Goal: Transaction & Acquisition: Obtain resource

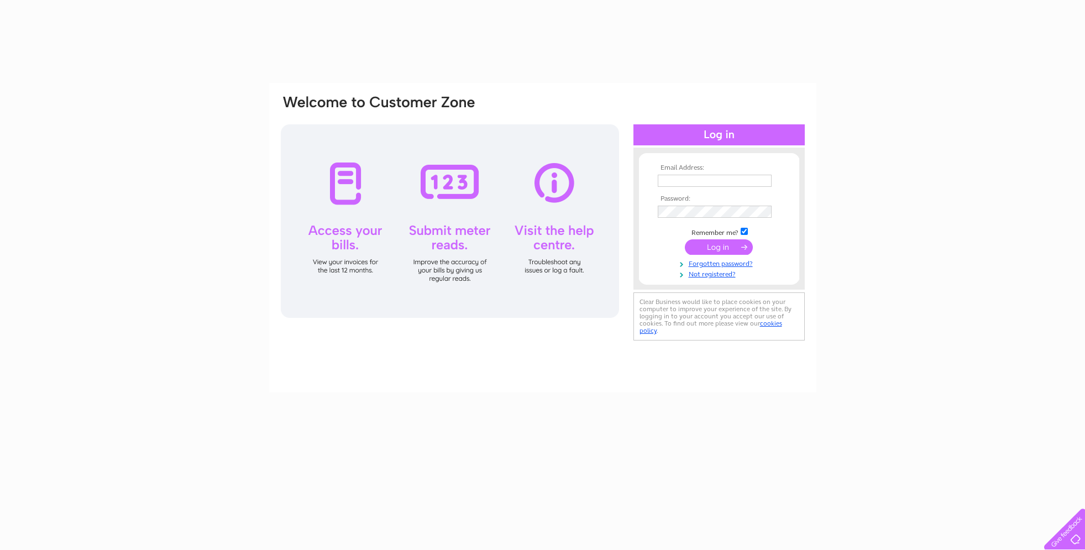
type input "[EMAIL_ADDRESS][DOMAIN_NAME]"
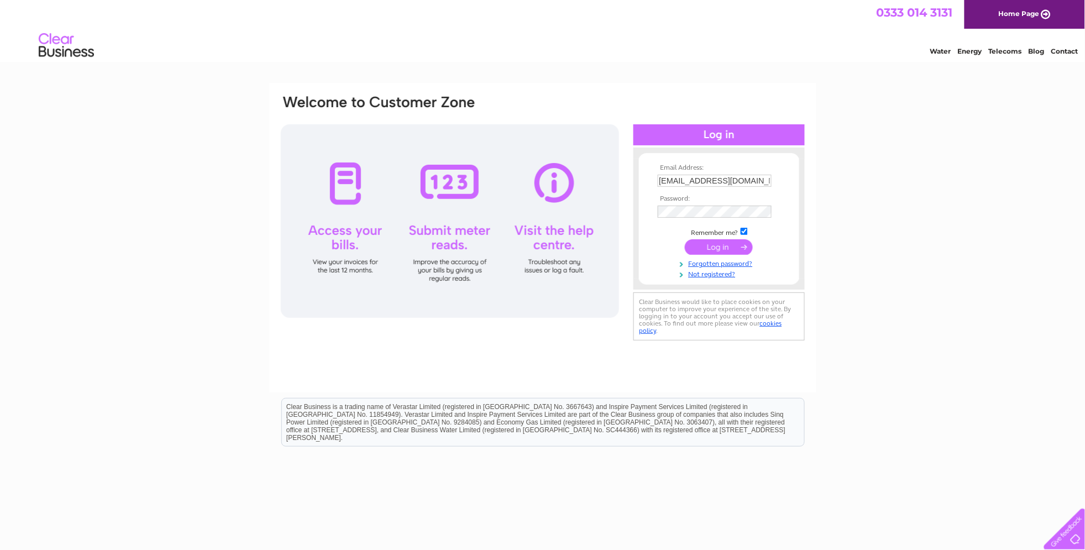
click at [712, 245] on input "submit" at bounding box center [719, 246] width 68 height 15
click at [722, 248] on input "submit" at bounding box center [719, 246] width 68 height 15
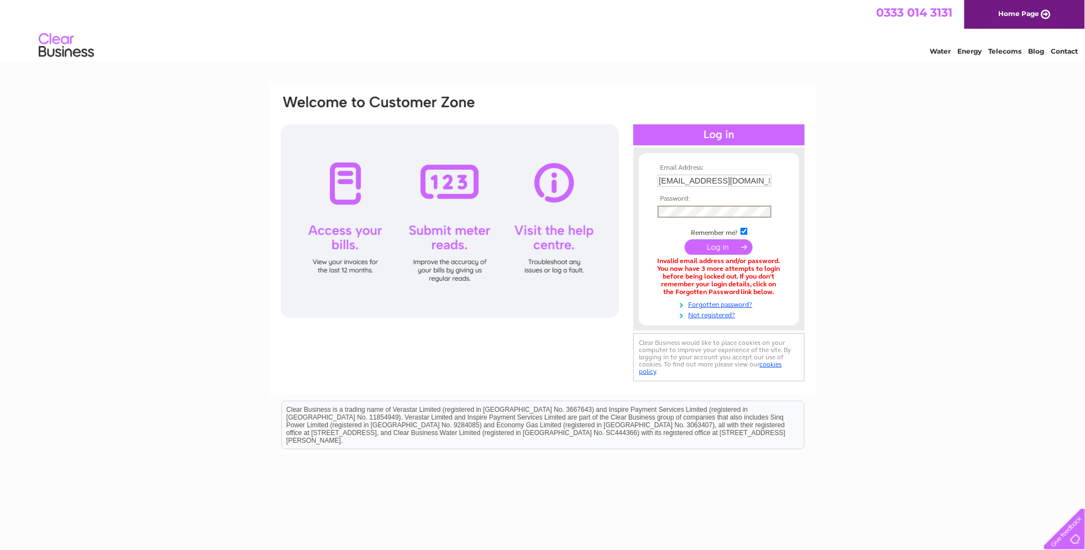
click at [1029, 55] on div "Email Address: Mark@theoldschoolbbqbus.co.uk Password:" at bounding box center [1037, 49] width 16 height 11
click at [993, 177] on div "Email Address: Mark@theoldschoolbbqbus.co.uk Password:" at bounding box center [542, 334] width 1085 height 502
click at [719, 250] on input "submit" at bounding box center [719, 246] width 68 height 15
click at [743, 179] on input "Mark@theoldschoolbbqbus.co.uk" at bounding box center [715, 181] width 115 height 13
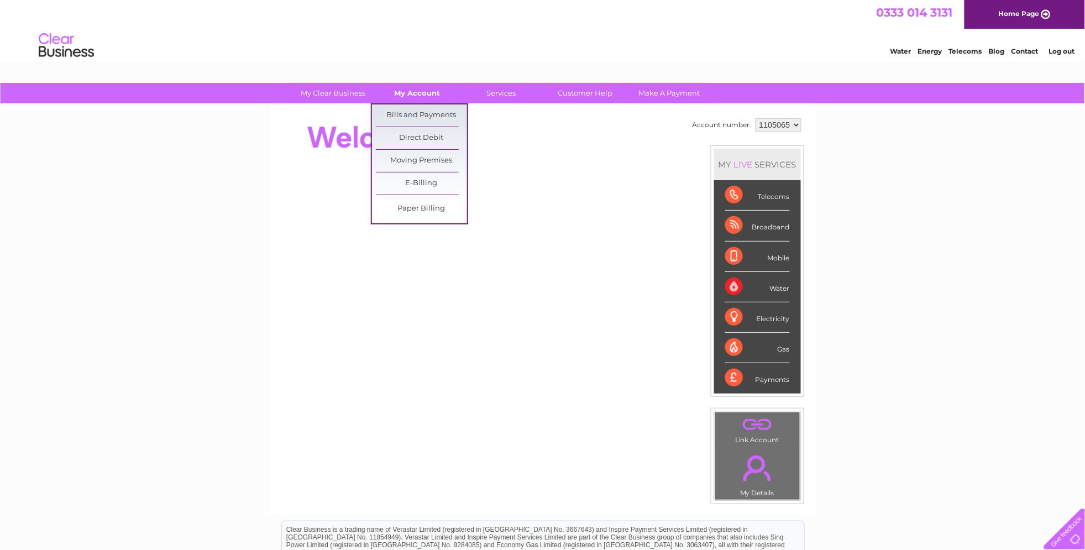
click at [419, 92] on link "My Account" at bounding box center [417, 93] width 91 height 20
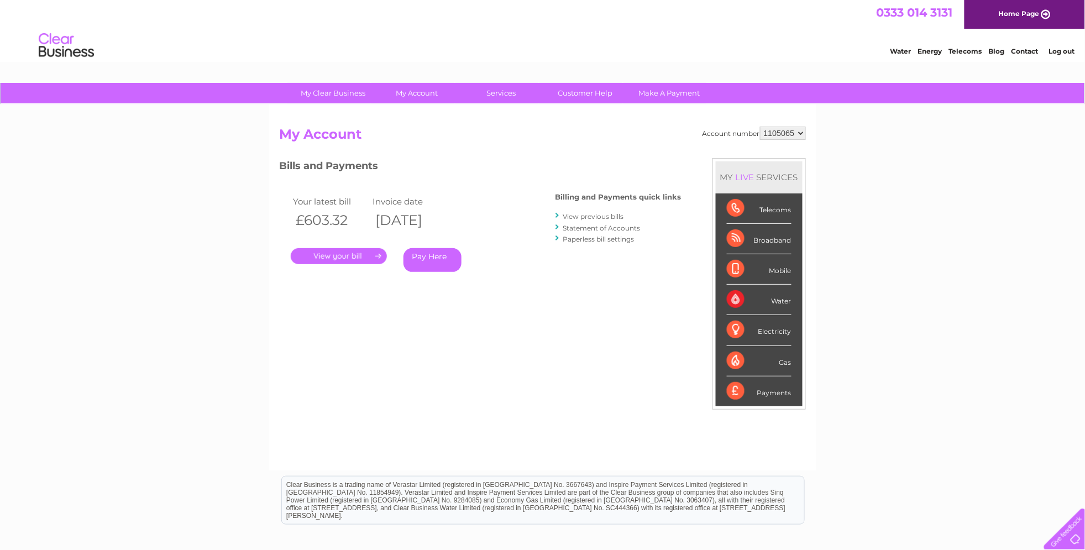
click at [344, 255] on link "." at bounding box center [339, 256] width 96 height 16
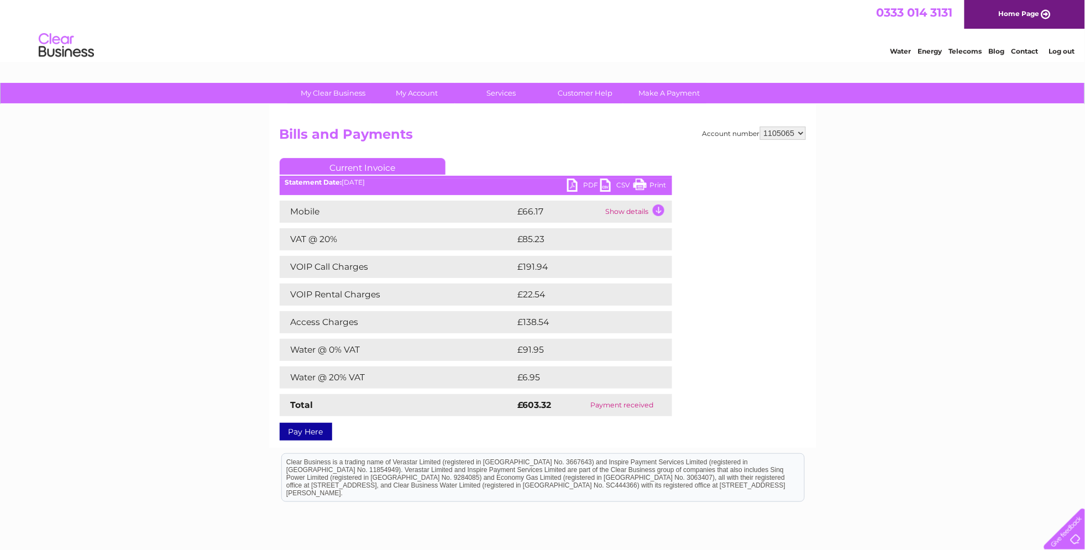
click at [585, 182] on link "PDF" at bounding box center [583, 187] width 33 height 16
click at [801, 134] on select "1105065" at bounding box center [783, 133] width 46 height 13
click at [1063, 49] on link "Log out" at bounding box center [1062, 51] width 26 height 8
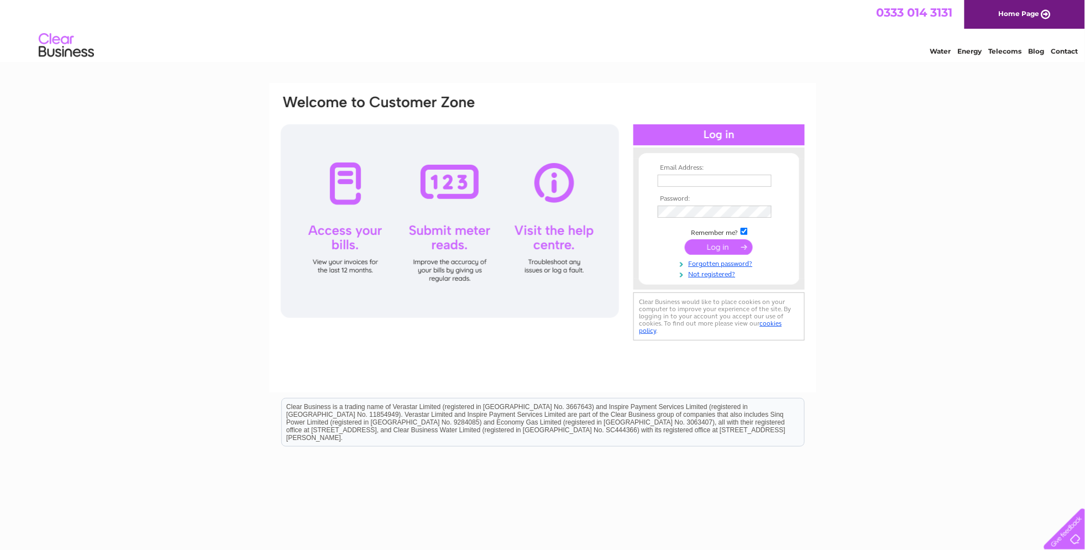
type input "[EMAIL_ADDRESS][DOMAIN_NAME]"
click at [720, 244] on input "submit" at bounding box center [719, 246] width 68 height 15
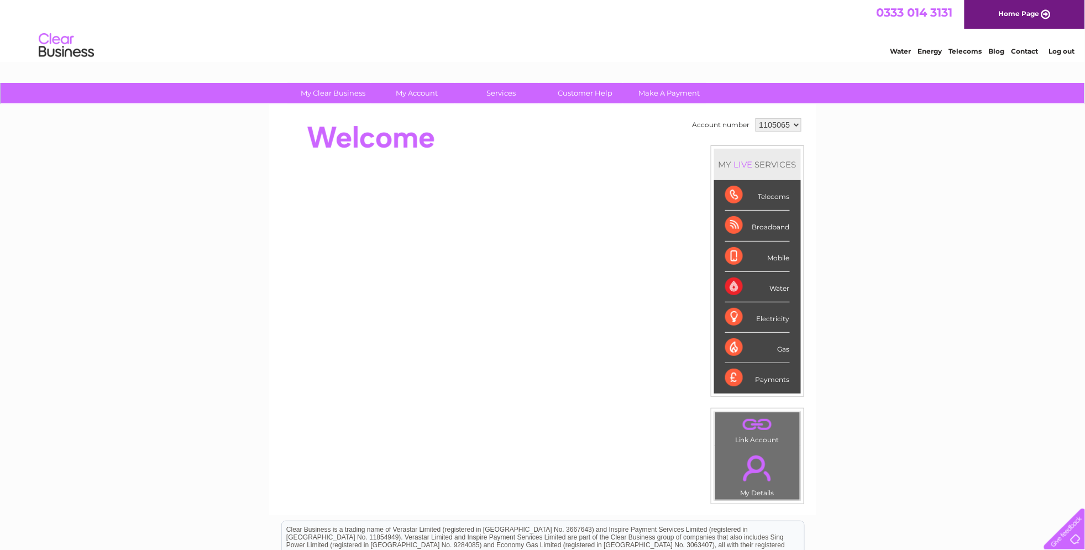
click at [1056, 51] on link "Log out" at bounding box center [1062, 51] width 26 height 8
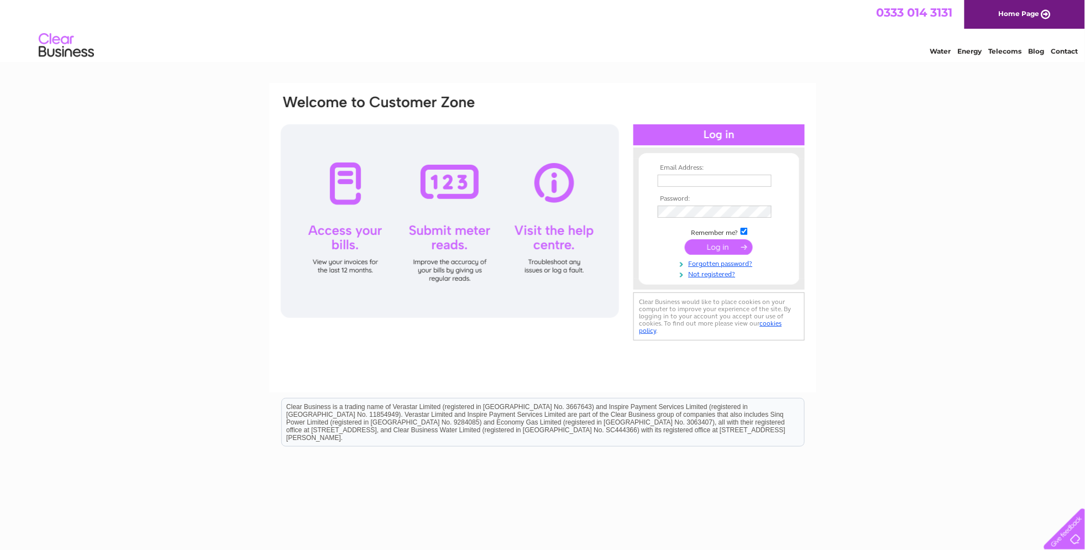
type input "Mark@theoldschoolbbqbus.co.uk"
click at [637, 207] on div "Email Address: Mark@theoldschoolbbqbus.co.uk Password:" at bounding box center [719, 219] width 171 height 120
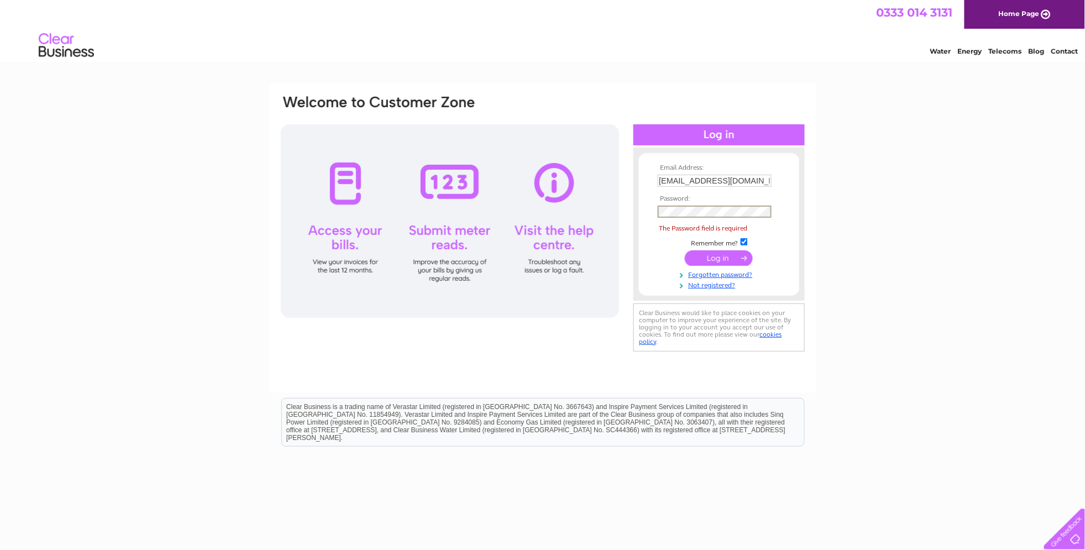
click at [842, 177] on div "Email Address: Mark@theoldschoolbbqbus.co.uk Password:" at bounding box center [542, 332] width 1085 height 499
click at [850, 182] on div "Email Address: Mark@theoldschoolbbqbus.co.uk Password:" at bounding box center [542, 332] width 1085 height 499
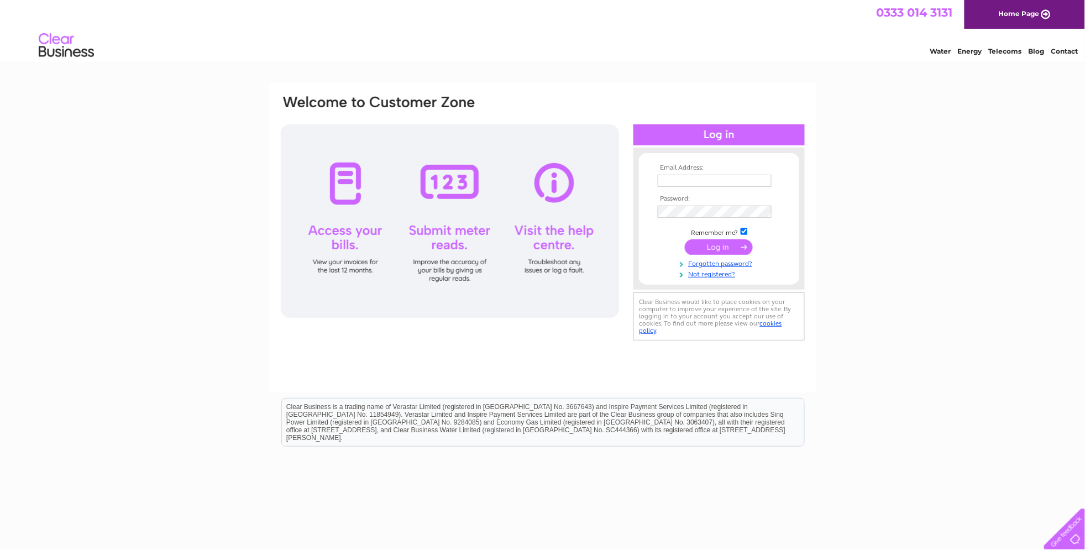
type input "[EMAIL_ADDRESS][DOMAIN_NAME]"
click at [722, 249] on input "submit" at bounding box center [719, 246] width 68 height 15
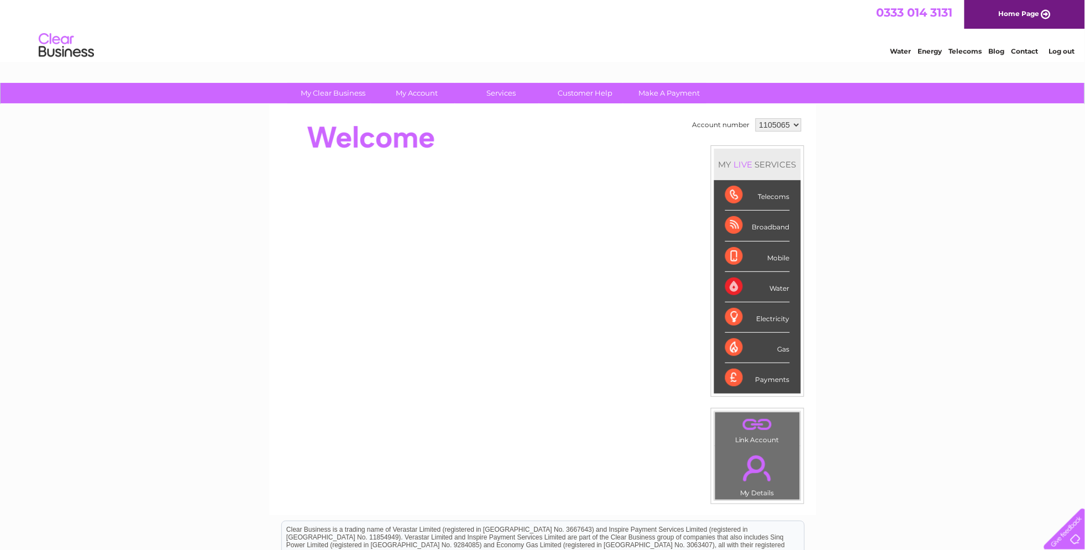
click at [793, 124] on select "1105065" at bounding box center [779, 124] width 46 height 13
click at [814, 138] on div "Account number 1105065 MY LIVE SERVICES Telecoms Broadband Mobile Water Electri…" at bounding box center [542, 310] width 547 height 411
click at [796, 123] on select "1105065" at bounding box center [779, 124] width 46 height 13
click at [823, 135] on div "My Clear Business Login Details My Details My Preferences Link Account My Accou…" at bounding box center [542, 393] width 1085 height 621
click at [792, 123] on select "1105065" at bounding box center [779, 124] width 46 height 13
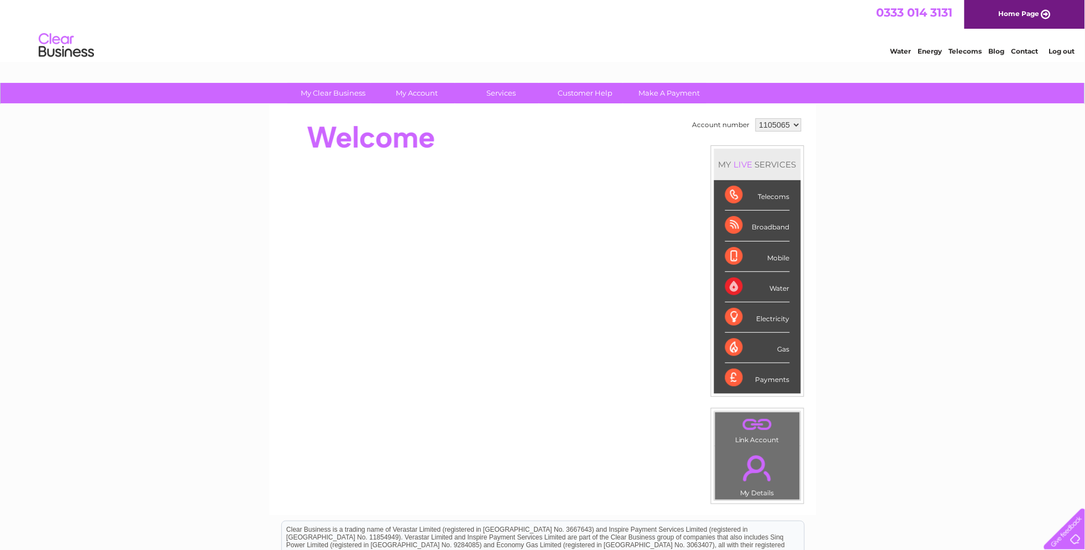
click at [793, 124] on select "1105065" at bounding box center [779, 124] width 46 height 13
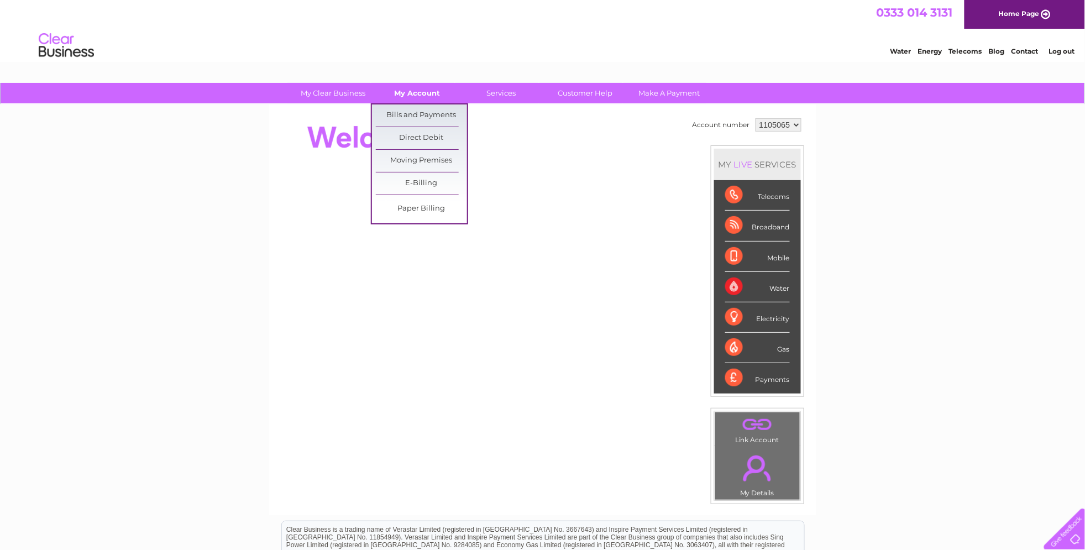
click at [412, 91] on link "My Account" at bounding box center [417, 93] width 91 height 20
